Goal: Task Accomplishment & Management: Complete application form

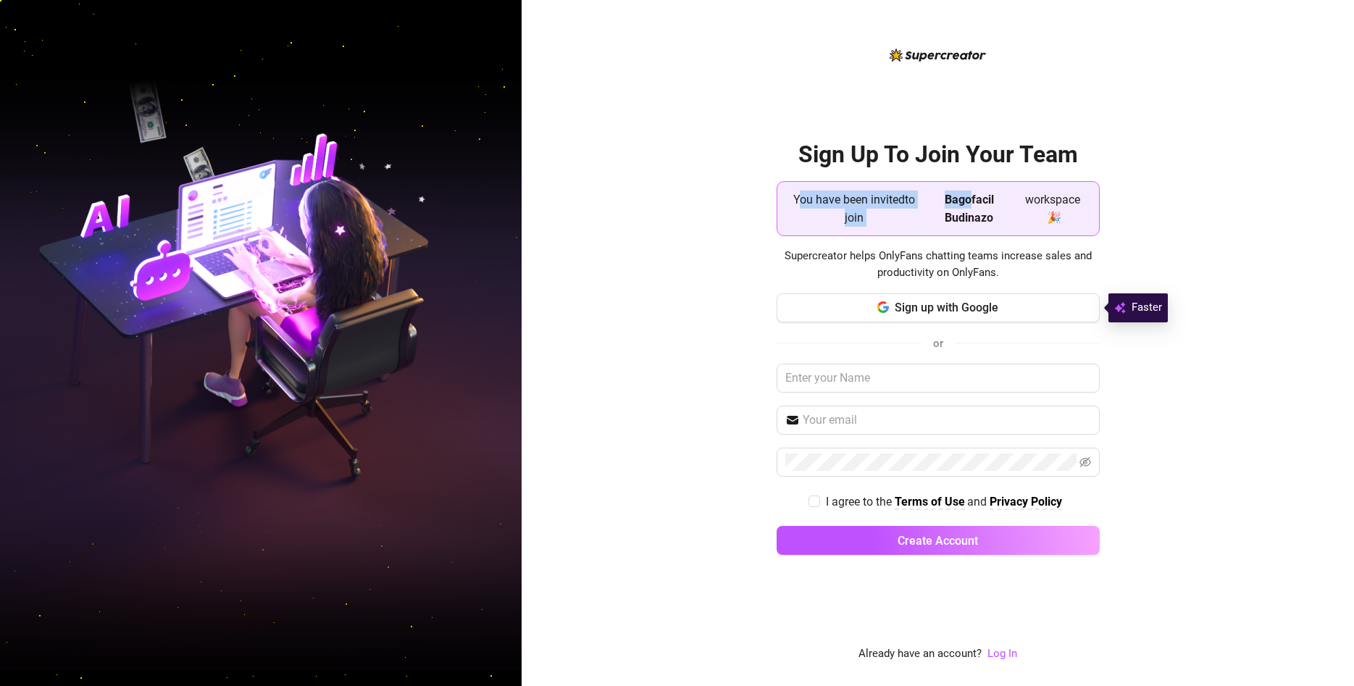
drag, startPoint x: 801, startPoint y: 197, endPoint x: 968, endPoint y: 206, distance: 167.6
click at [968, 206] on div "You have been invited to join [PERSON_NAME] workspace 🎉" at bounding box center [938, 209] width 304 height 42
click at [969, 223] on strong "Bagofacil Budinazo" at bounding box center [969, 209] width 49 height 32
drag, startPoint x: 948, startPoint y: 199, endPoint x: 997, endPoint y: 199, distance: 49.3
click at [997, 199] on span "Bagofacil Budinazo" at bounding box center [969, 209] width 92 height 36
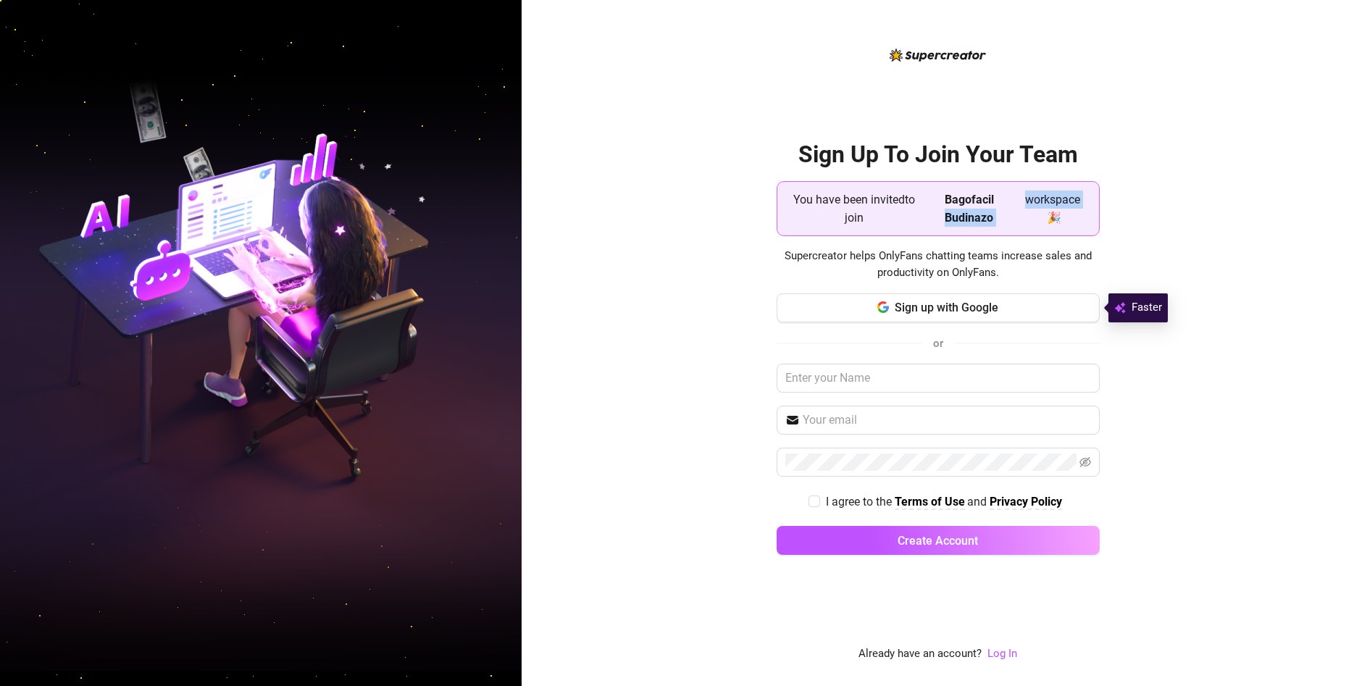
drag, startPoint x: 947, startPoint y: 222, endPoint x: 1019, endPoint y: 219, distance: 72.5
click at [1019, 219] on div "You have been invited to join Bagofacil Budinazo workspace 🎉" at bounding box center [938, 209] width 304 height 42
click at [974, 157] on h2 "Sign Up To Join Your Team" at bounding box center [938, 155] width 323 height 30
click at [611, 289] on div "Sign Up To Join Your Team You have been invited to join Bagofacil Budinazo work…" at bounding box center [938, 343] width 832 height 686
click at [663, 153] on div "Sign Up To Join Your Team You have been invited to join Bagofacil Budinazo work…" at bounding box center [938, 343] width 832 height 686
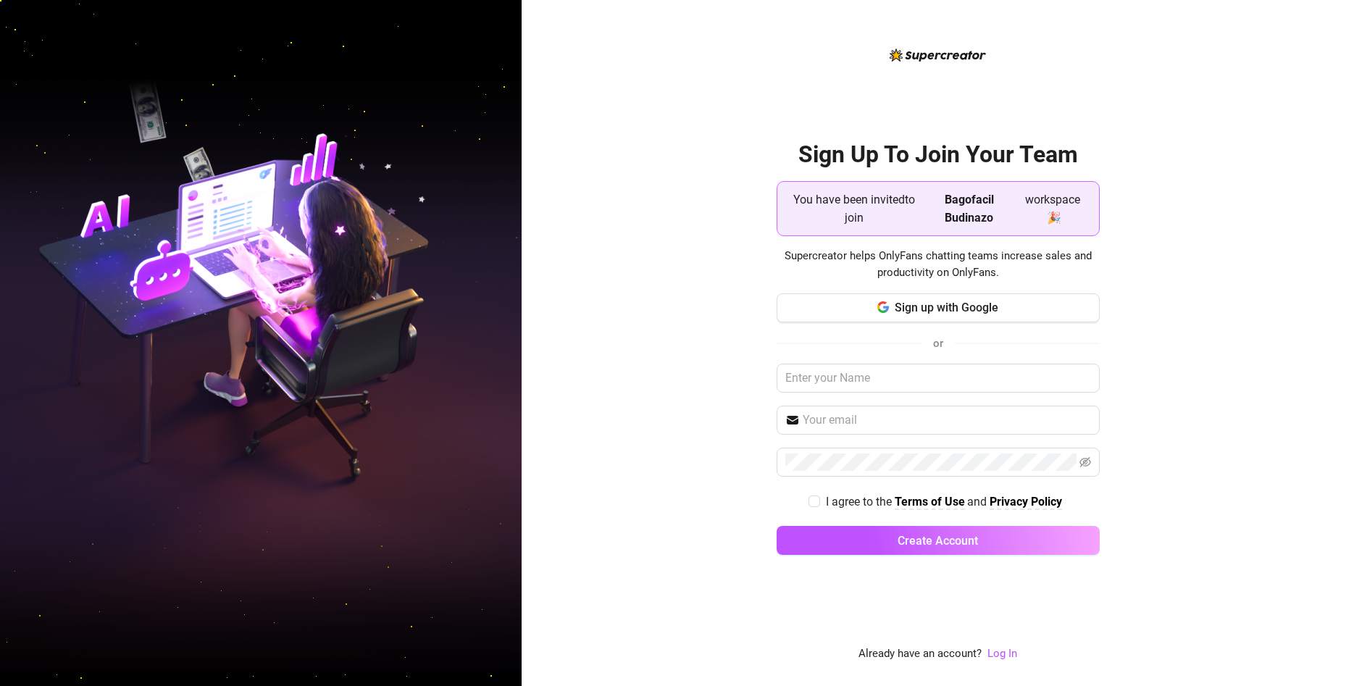
click at [654, 150] on div "Sign Up To Join Your Team You have been invited to join Bagofacil Budinazo work…" at bounding box center [938, 343] width 832 height 686
drag, startPoint x: 585, startPoint y: 233, endPoint x: 612, endPoint y: 163, distance: 74.5
click at [612, 163] on div "Sign Up To Join Your Team You have been invited to join Bagofacil Budinazo work…" at bounding box center [938, 343] width 832 height 686
click at [621, 196] on div "Sign Up To Join Your Team You have been invited to join Bagofacil Budinazo work…" at bounding box center [938, 343] width 832 height 686
drag, startPoint x: 622, startPoint y: 185, endPoint x: 622, endPoint y: 133, distance: 52.2
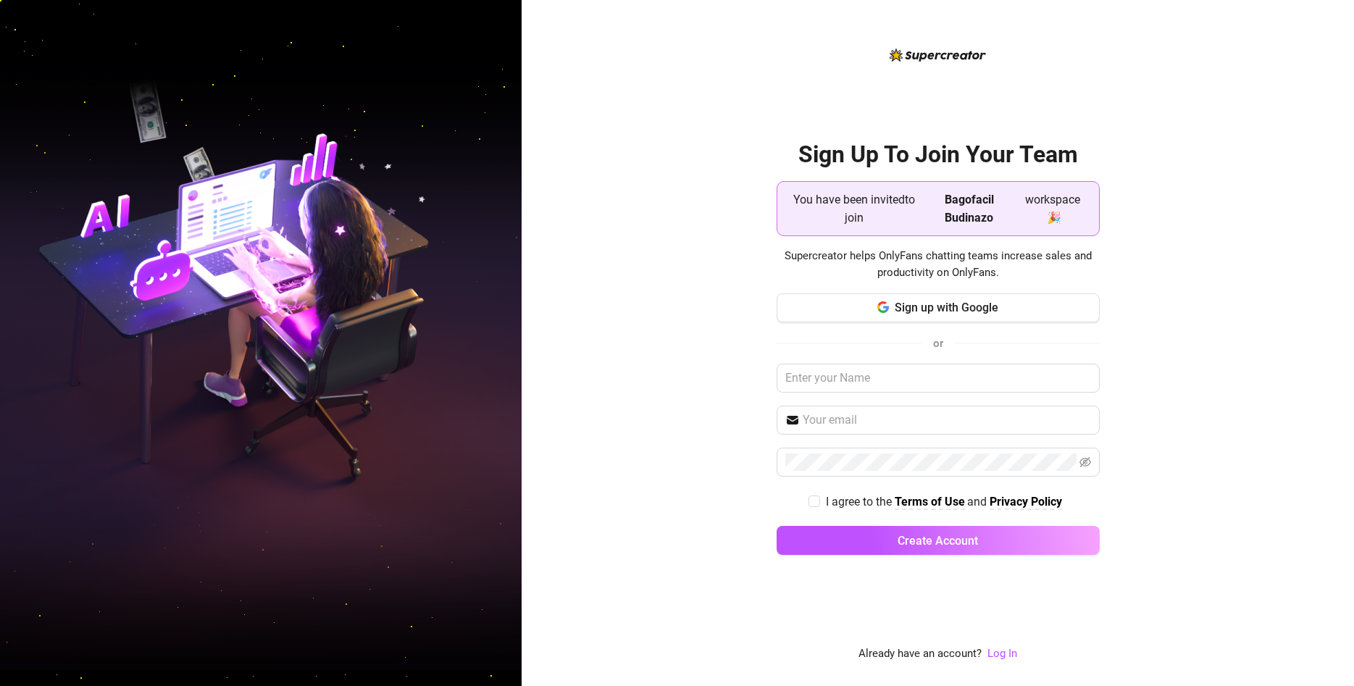
click at [622, 133] on div "Sign Up To Join Your Team You have been invited to join Bagofacil Budinazo work…" at bounding box center [938, 343] width 832 height 686
drag, startPoint x: 909, startPoint y: 206, endPoint x: 944, endPoint y: 208, distance: 34.8
click at [944, 208] on div "You have been invited to join [PERSON_NAME] workspace 🎉" at bounding box center [938, 209] width 304 height 42
click at [740, 233] on div "Sign Up To Join Your Team You have been invited to join [PERSON_NAME] workspace…" at bounding box center [938, 343] width 832 height 686
click at [667, 188] on div "Sign Up To Join Your Team You have been invited to join [PERSON_NAME] workspace…" at bounding box center [938, 343] width 832 height 686
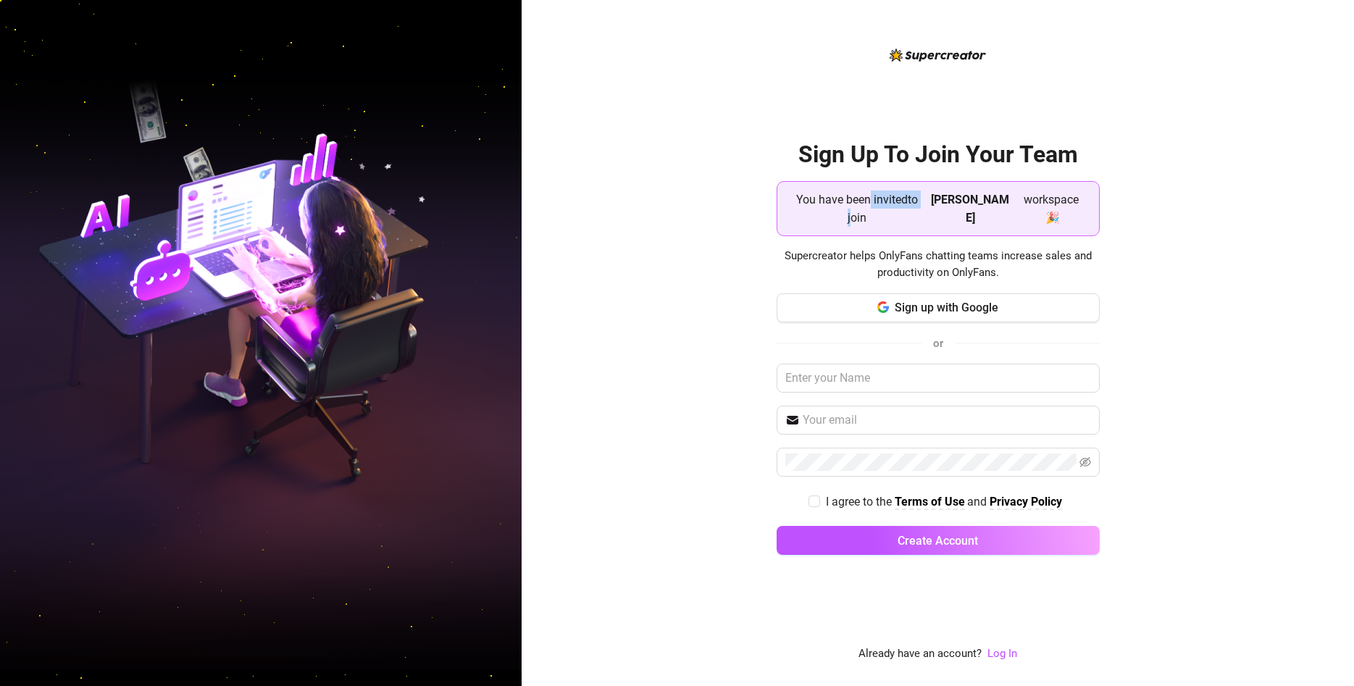
drag, startPoint x: 842, startPoint y: 219, endPoint x: 869, endPoint y: 206, distance: 30.8
click at [869, 206] on span "You have been invited to join" at bounding box center [857, 209] width 137 height 36
click at [825, 204] on span "You have been invited to join" at bounding box center [857, 209] width 137 height 36
drag, startPoint x: 887, startPoint y: 202, endPoint x: 916, endPoint y: 227, distance: 38.6
click at [916, 227] on div "You have been invited to join [PERSON_NAME] workspace 🎉" at bounding box center [938, 209] width 304 height 42
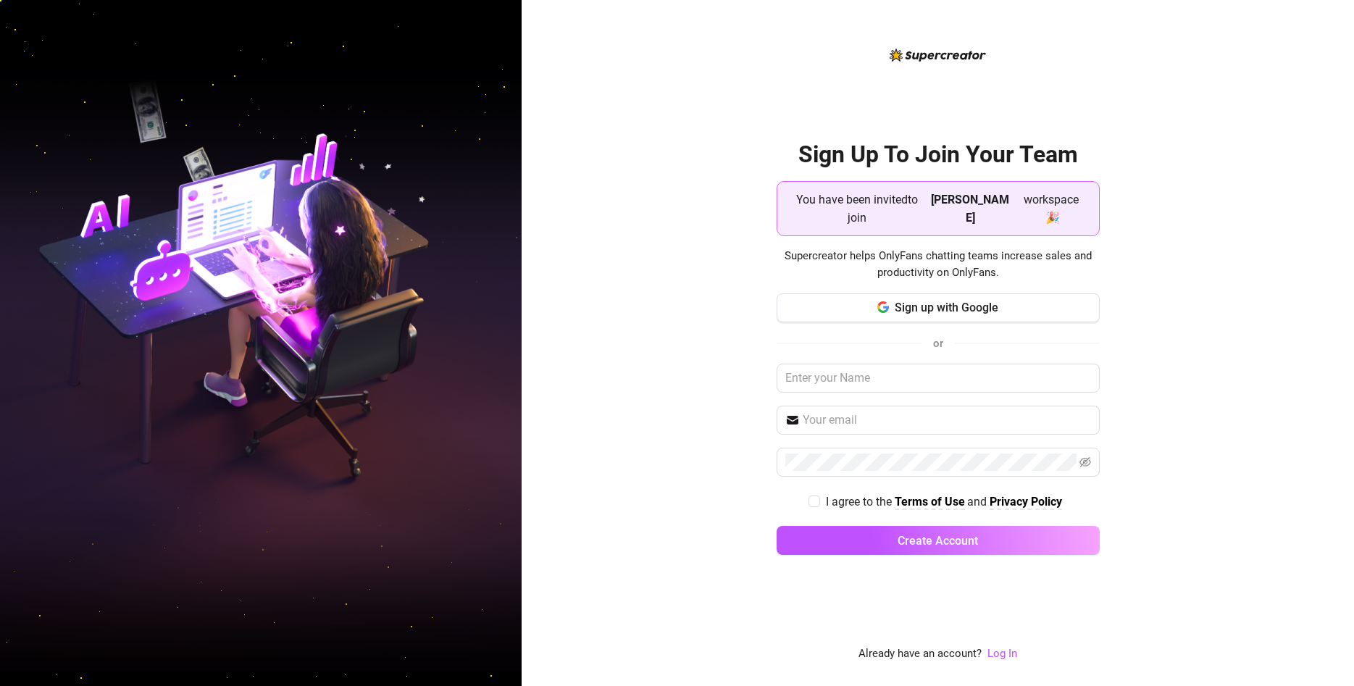
click at [656, 209] on div "Sign Up To Join Your Team You have been invited to join [PERSON_NAME] workspace…" at bounding box center [938, 343] width 832 height 686
click at [639, 144] on div "Sign Up To Join Your Team You have been invited to join Billy Makalister worksp…" at bounding box center [938, 343] width 832 height 686
click at [614, 179] on div "Sign Up To Join Your Team You have been invited to join Billy Makalister worksp…" at bounding box center [938, 343] width 832 height 686
click at [929, 314] on span "Sign up with Google" at bounding box center [947, 308] width 104 height 14
